Goal: Information Seeking & Learning: Learn about a topic

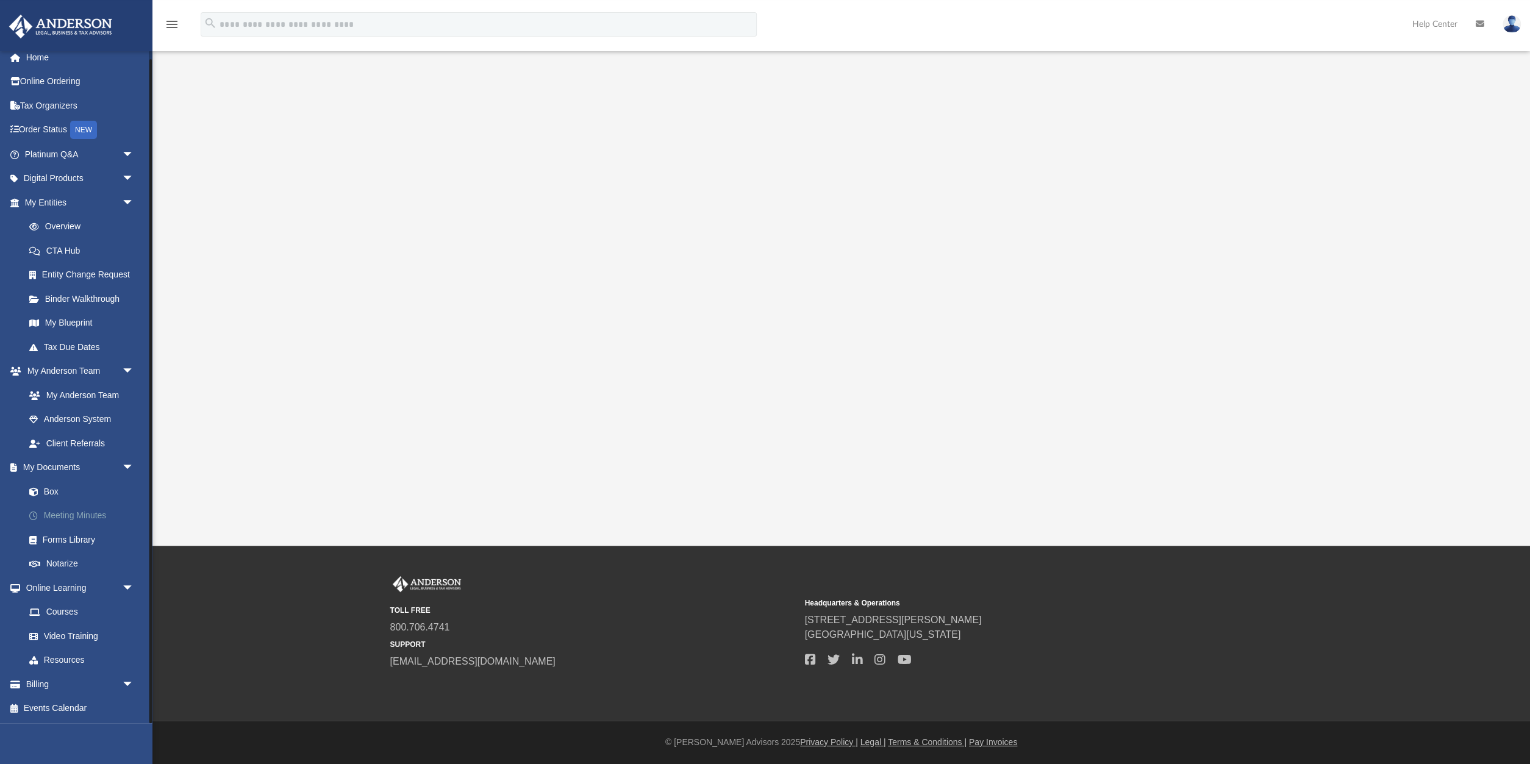
scroll to position [20, 0]
click at [66, 156] on link "Platinum Q&A arrow_drop_down" at bounding box center [81, 154] width 144 height 24
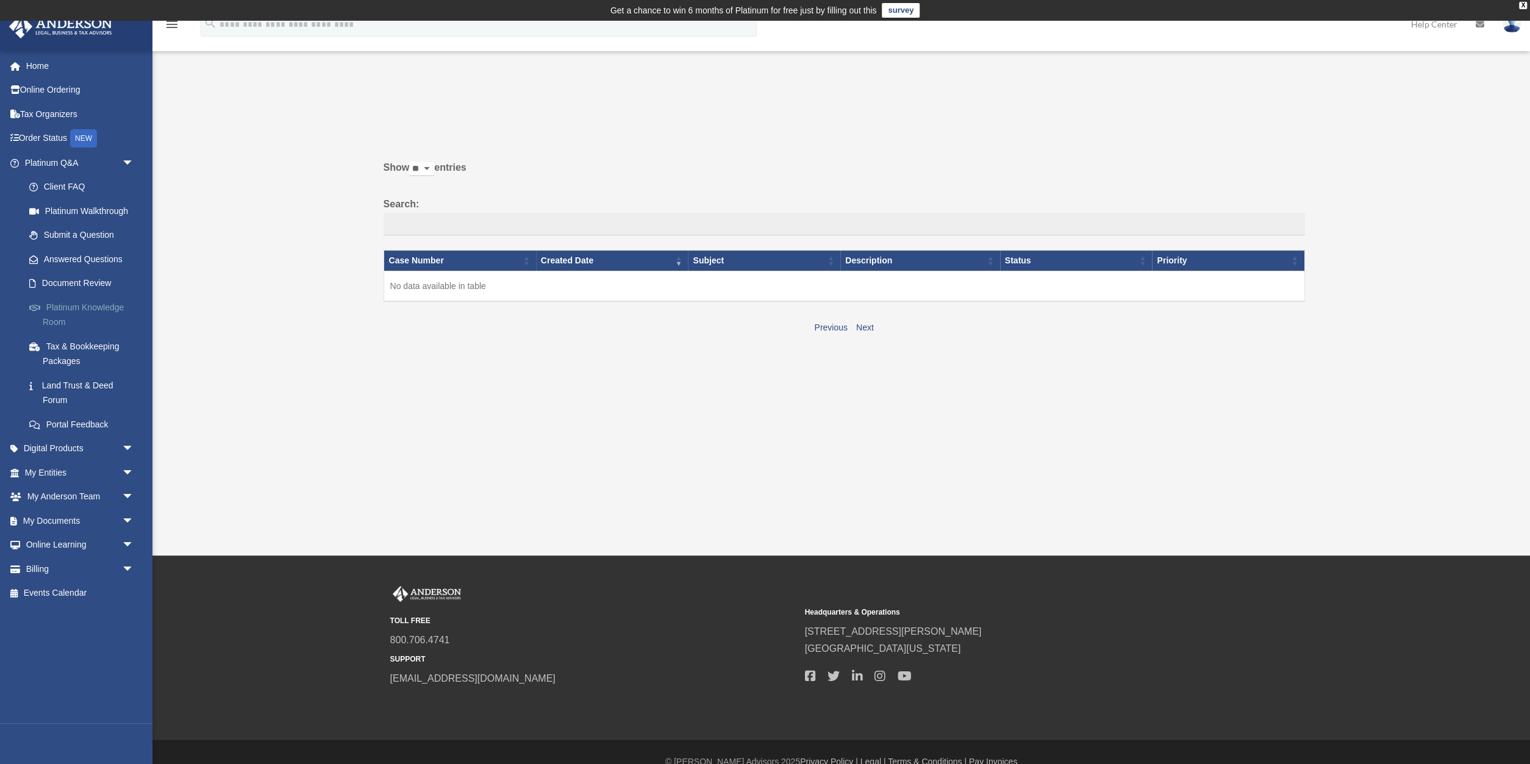
click at [93, 309] on link "Platinum Knowledge Room" at bounding box center [84, 314] width 135 height 39
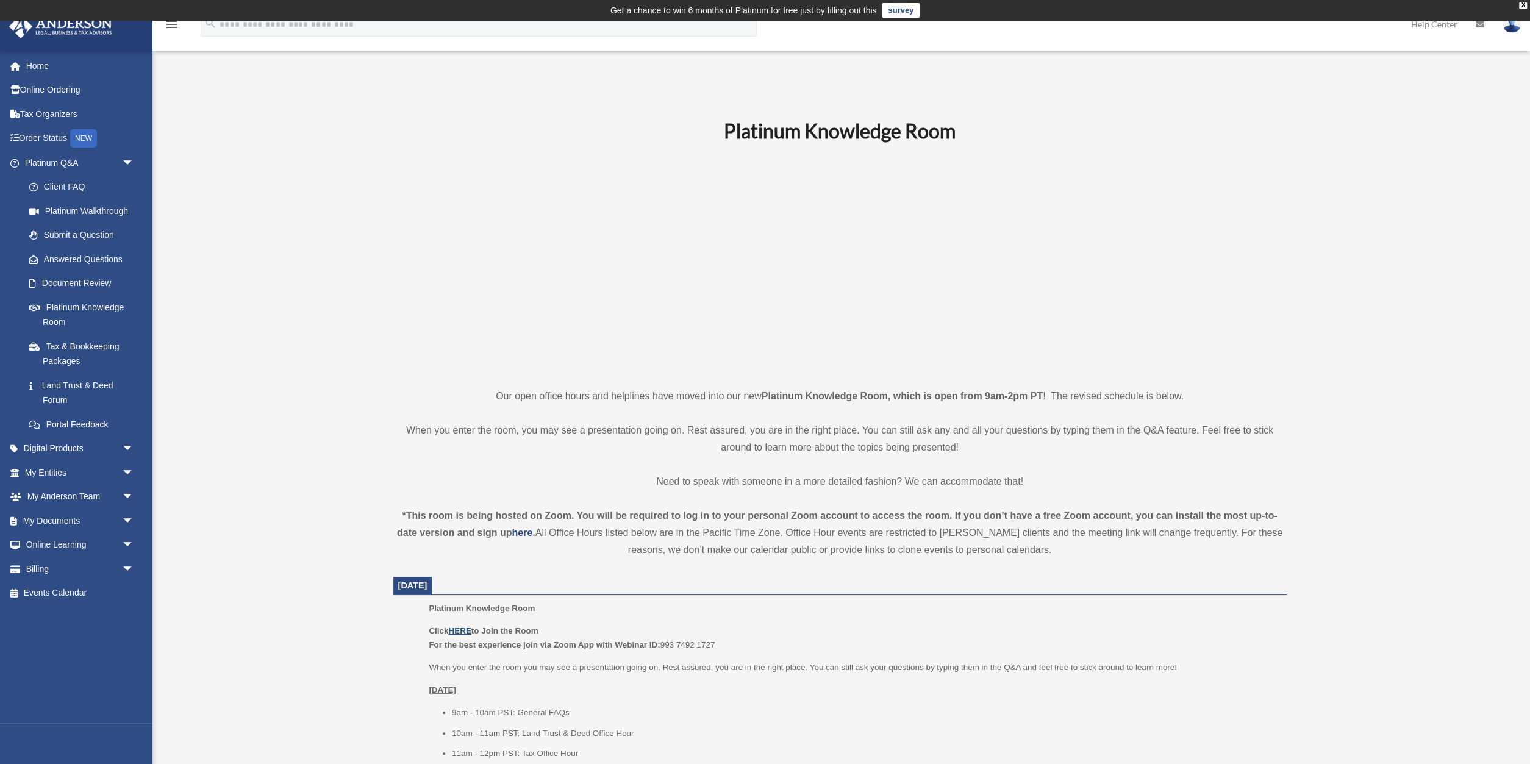
click at [465, 631] on u "HERE" at bounding box center [459, 630] width 23 height 9
